Goal: Task Accomplishment & Management: Manage account settings

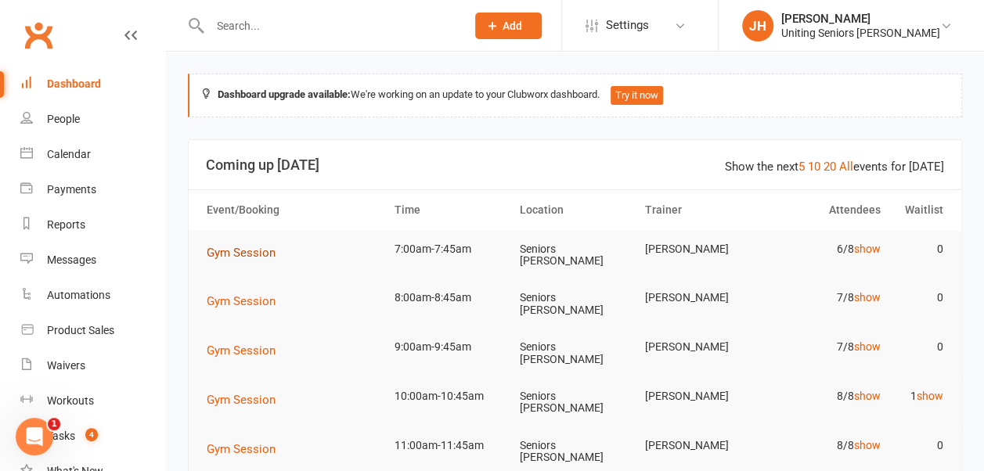
click at [240, 251] on span "Gym Session" at bounding box center [241, 253] width 69 height 14
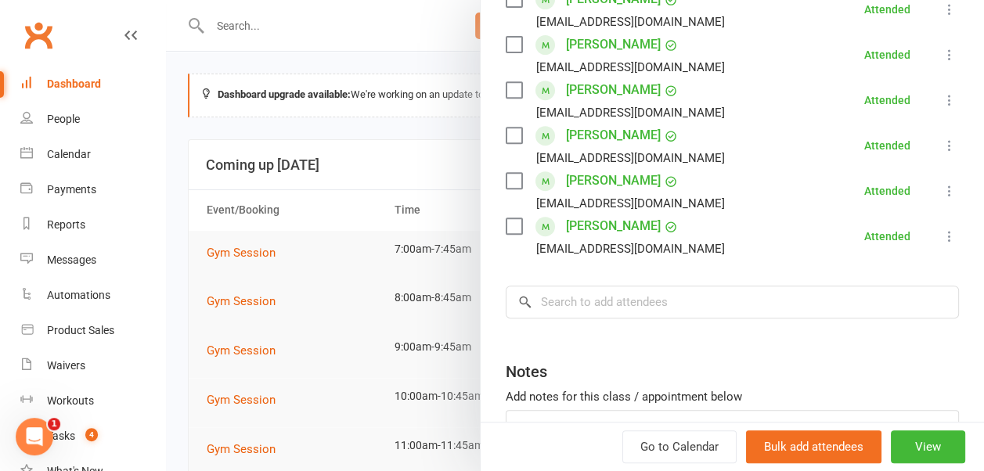
scroll to position [313, 0]
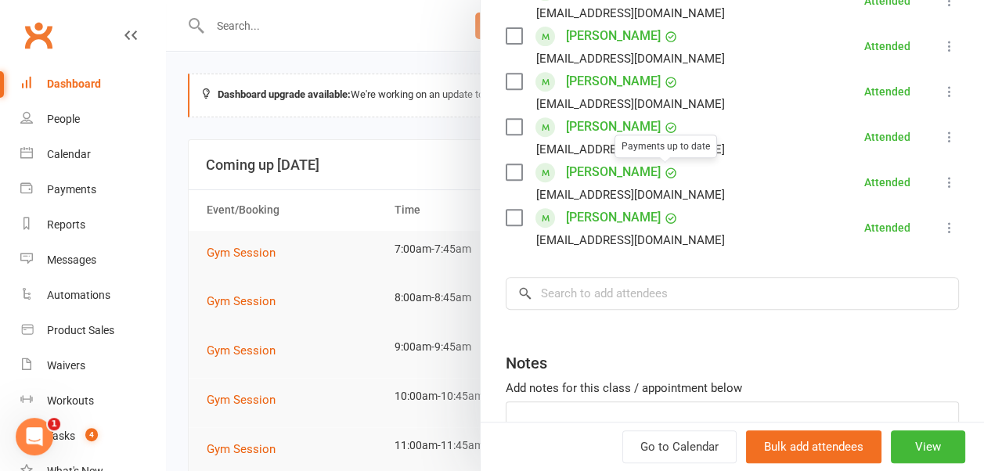
click at [310, 119] on div at bounding box center [575, 235] width 818 height 471
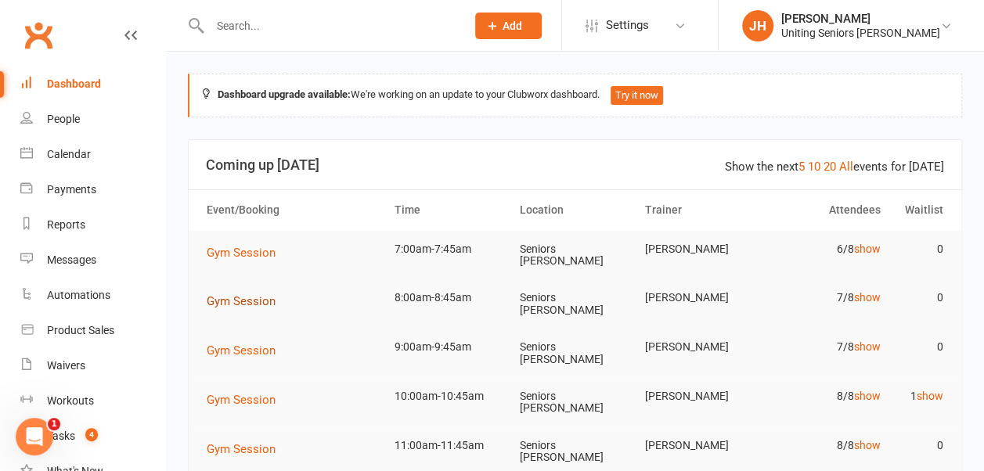
click at [251, 294] on span "Gym Session" at bounding box center [241, 301] width 69 height 14
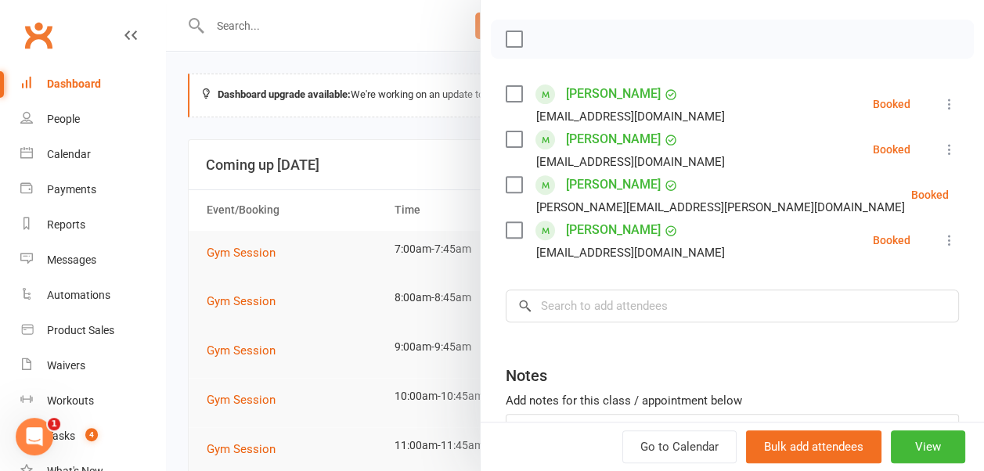
scroll to position [235, 0]
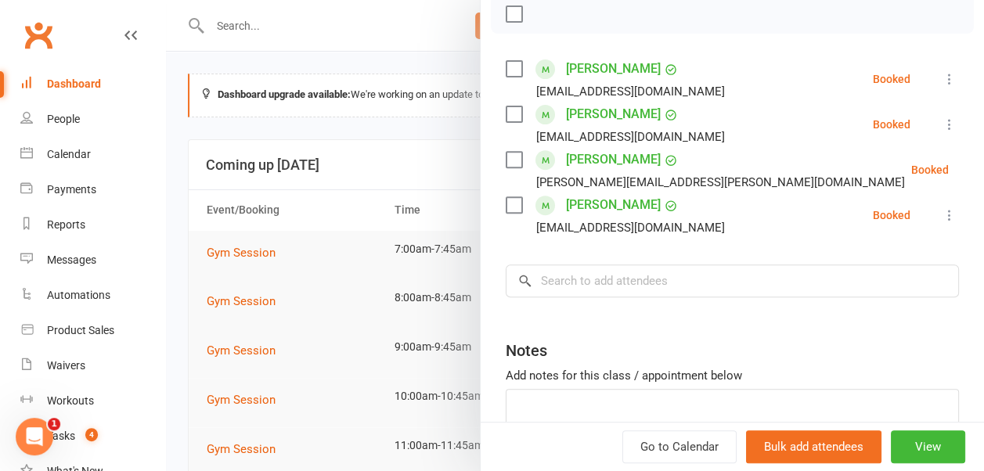
click at [942, 219] on icon at bounding box center [950, 216] width 16 height 16
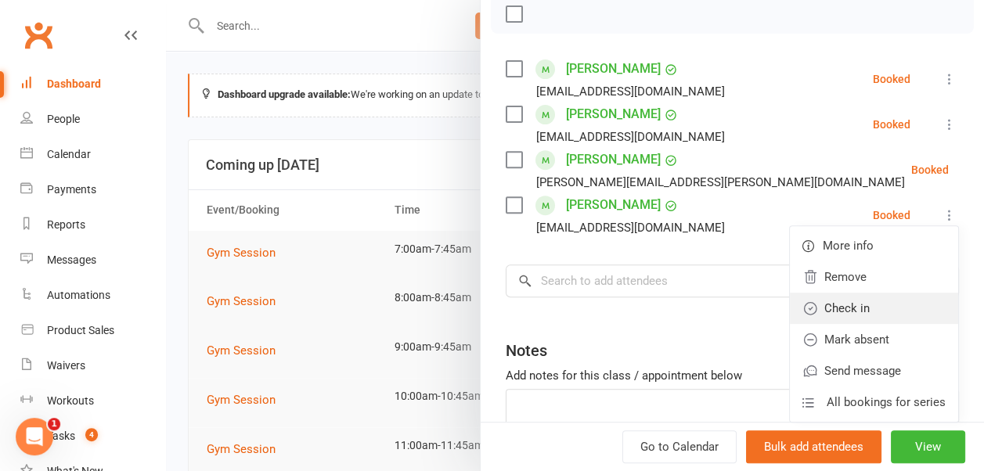
click at [888, 304] on link "Check in" at bounding box center [874, 308] width 168 height 31
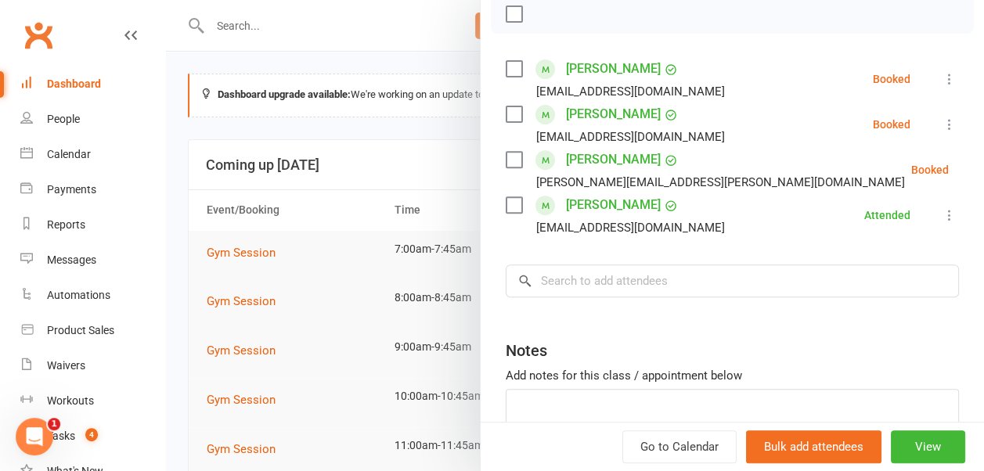
click at [402, 165] on div at bounding box center [575, 235] width 818 height 471
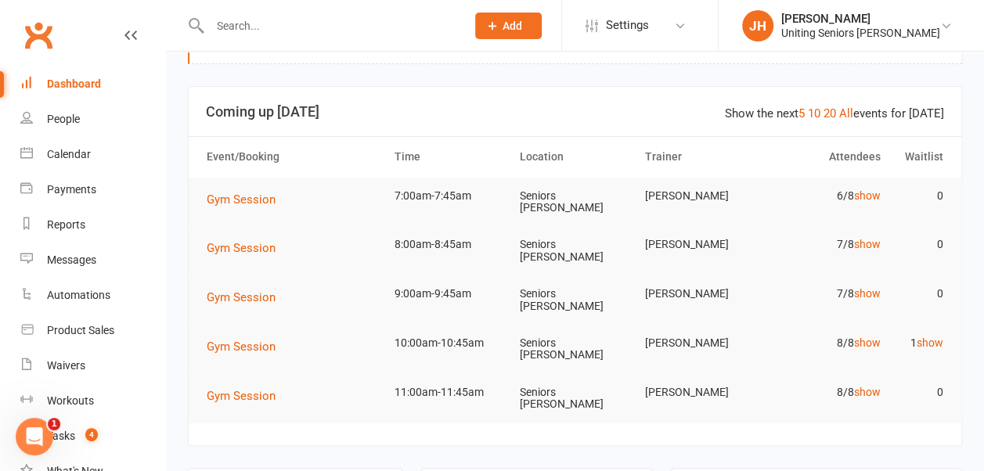
scroll to position [78, 0]
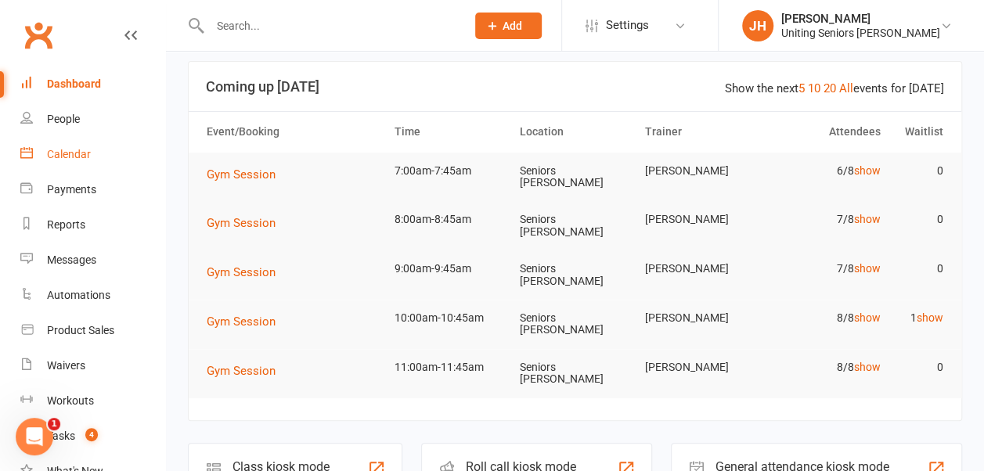
click at [70, 158] on div "Calendar" at bounding box center [69, 154] width 44 height 13
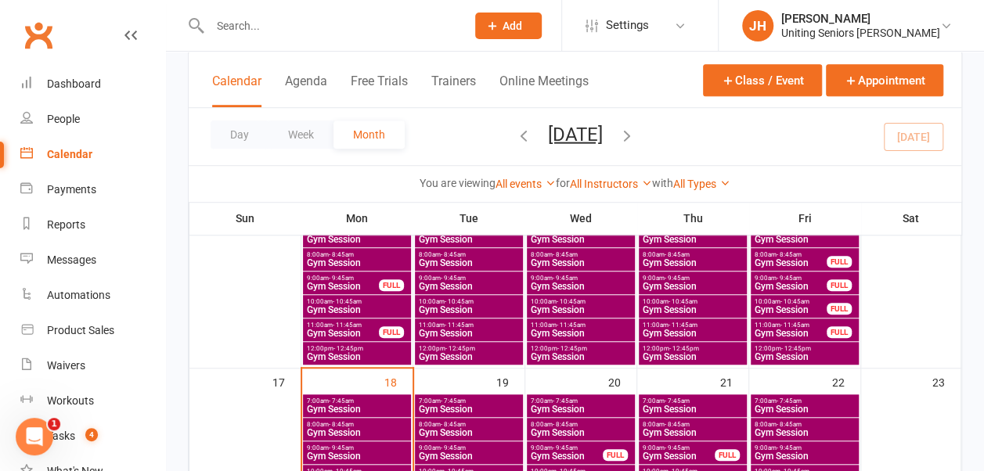
scroll to position [627, 0]
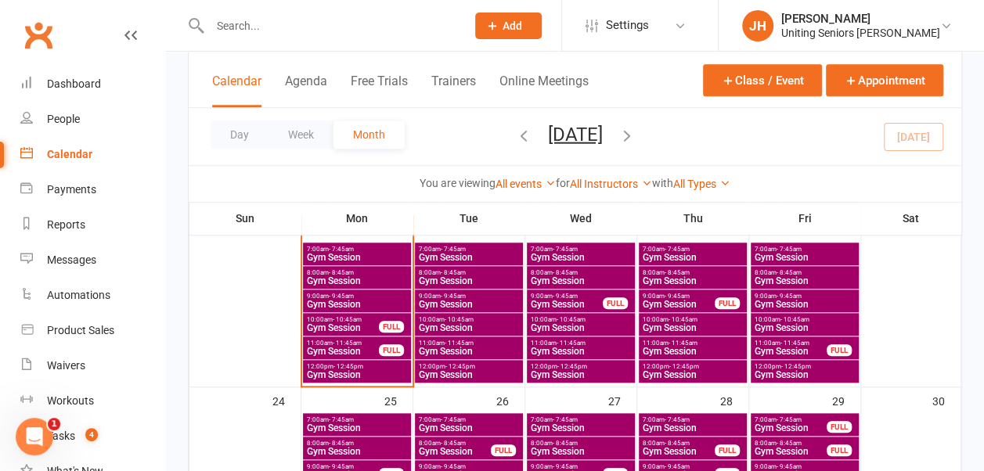
click at [369, 377] on span "Gym Session" at bounding box center [357, 374] width 102 height 9
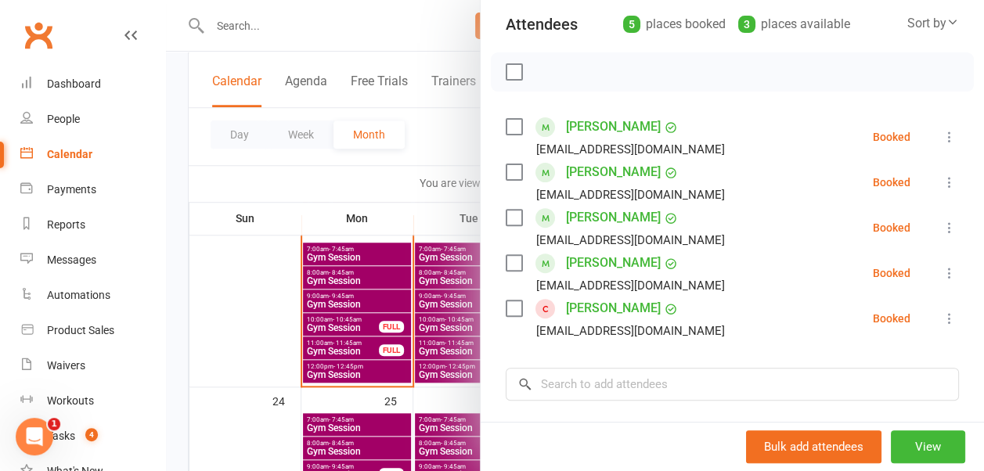
scroll to position [157, 0]
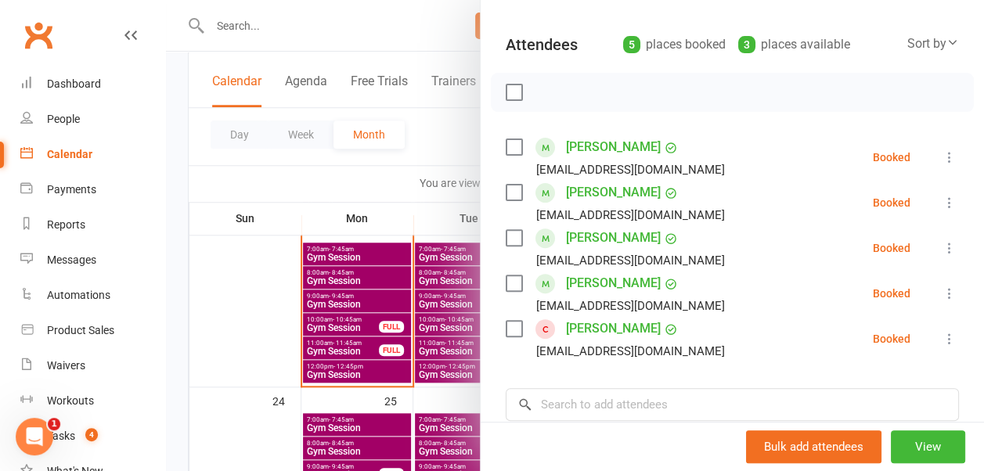
click at [354, 343] on div at bounding box center [575, 235] width 818 height 471
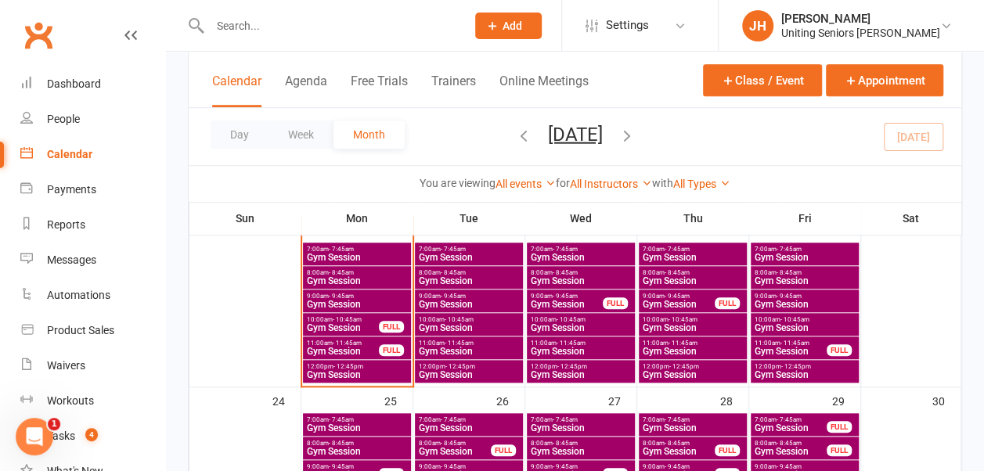
click at [354, 343] on span "- 11:45am" at bounding box center [347, 343] width 29 height 7
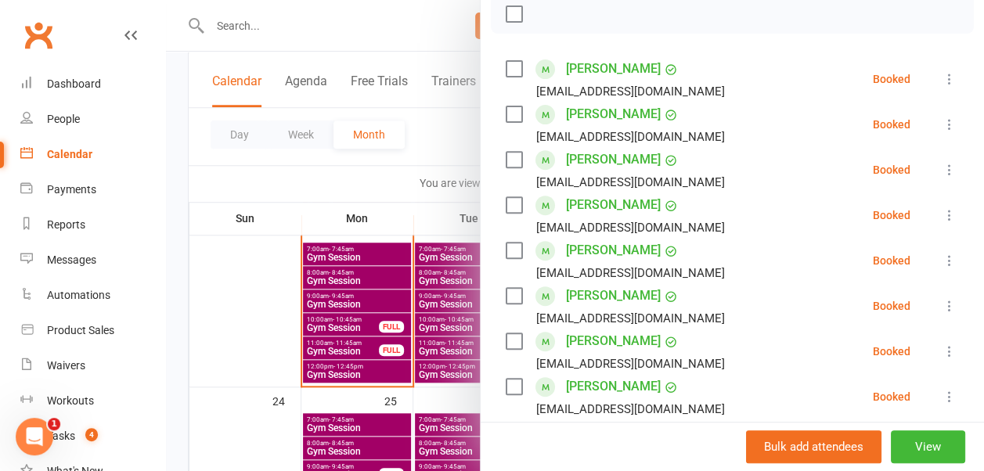
scroll to position [313, 0]
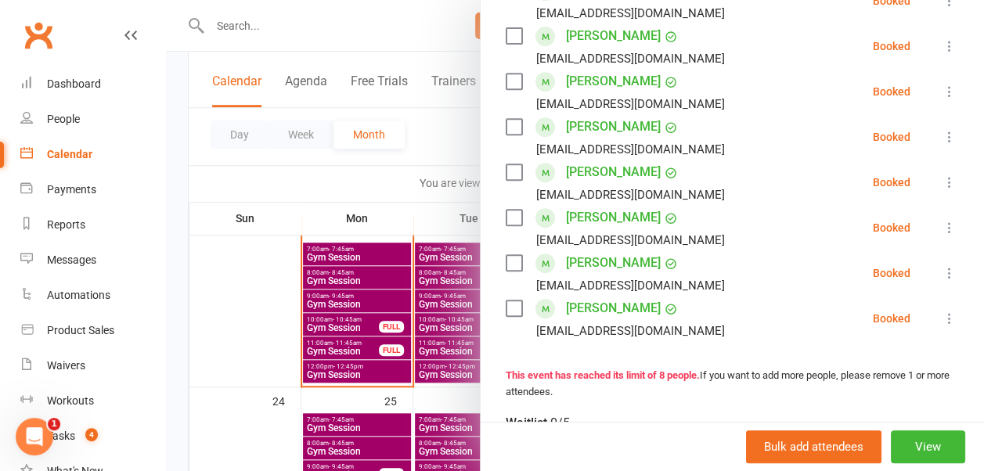
click at [338, 321] on div at bounding box center [575, 235] width 818 height 471
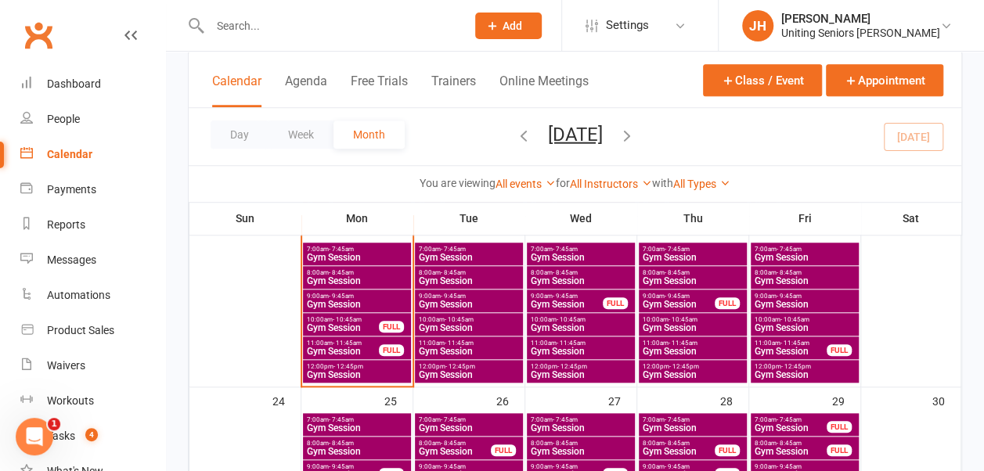
click at [349, 323] on span "Gym Session" at bounding box center [343, 327] width 74 height 9
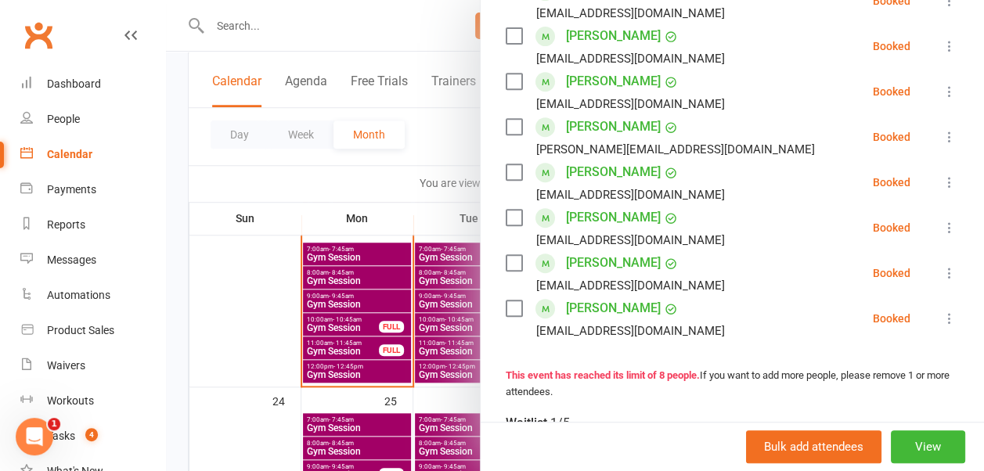
click at [367, 209] on div at bounding box center [575, 235] width 818 height 471
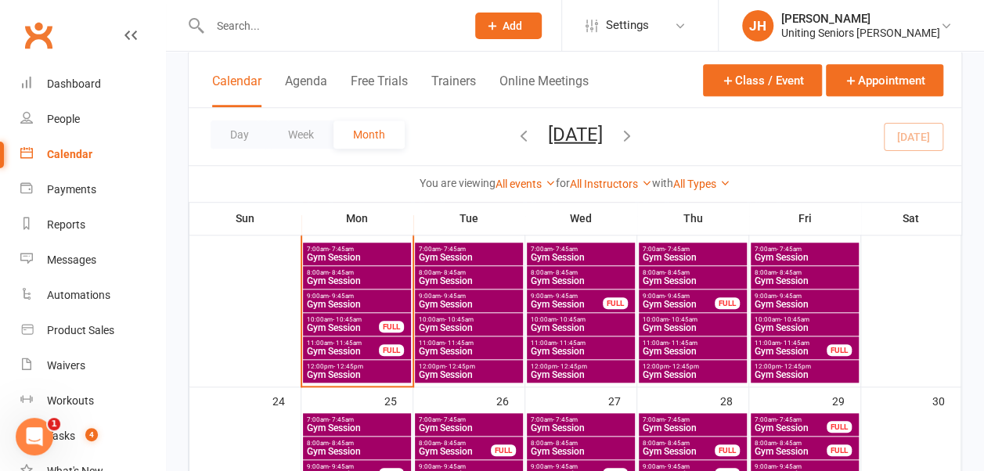
click at [383, 371] on span "Gym Session" at bounding box center [357, 374] width 102 height 9
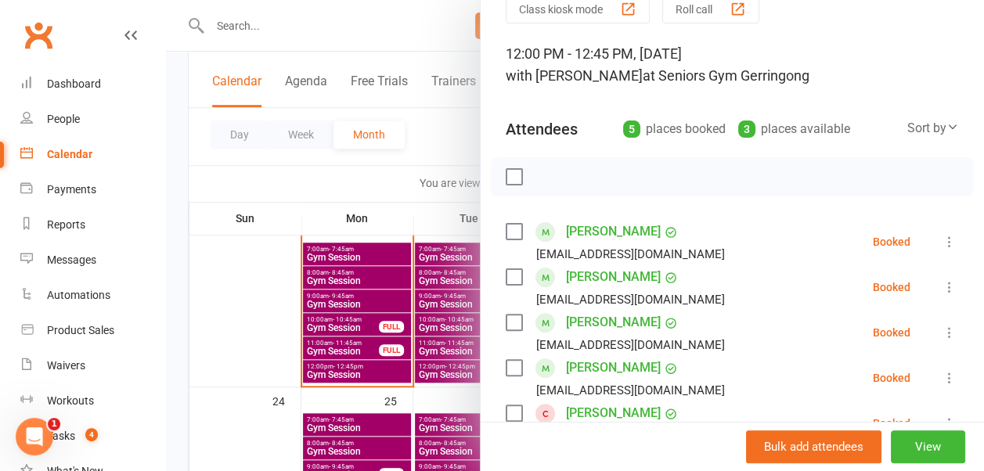
scroll to position [235, 0]
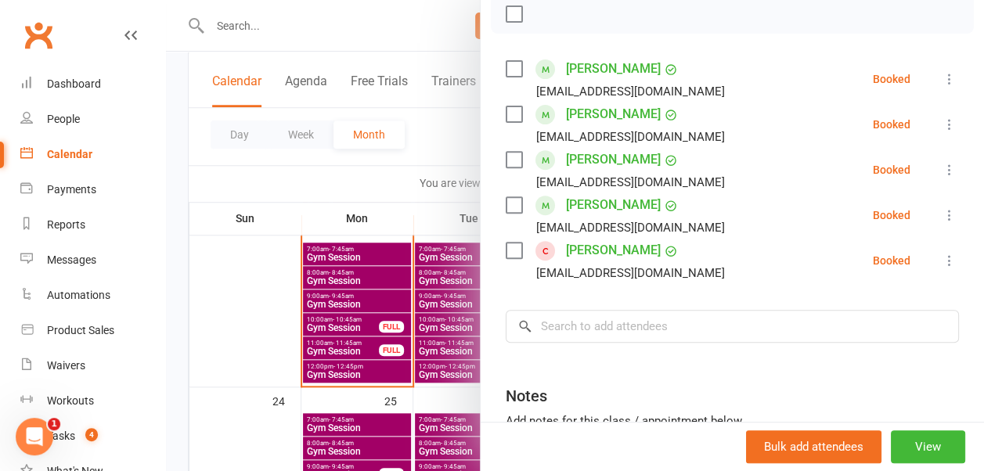
click at [407, 176] on div at bounding box center [575, 235] width 818 height 471
